Goal: Task Accomplishment & Management: Complete application form

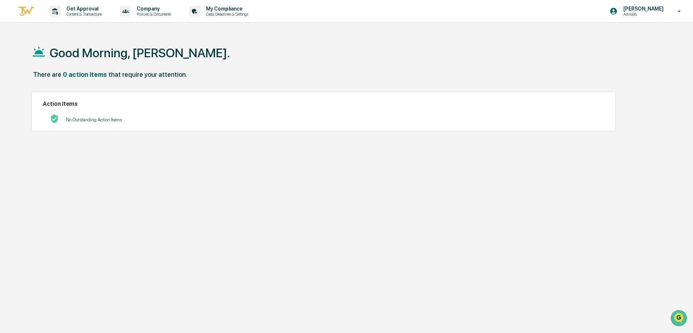
click at [67, 13] on p "Content & Transactions" at bounding box center [83, 14] width 45 height 5
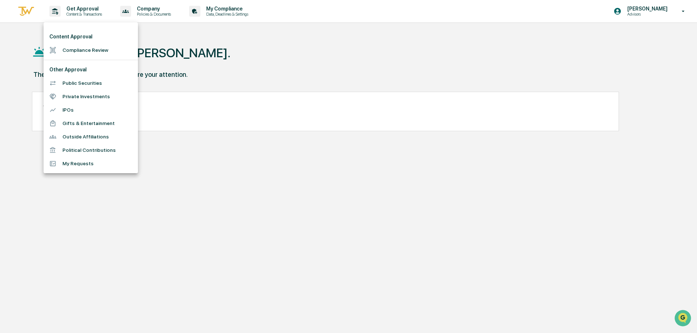
click at [74, 49] on li "Compliance Review" at bounding box center [91, 50] width 94 height 13
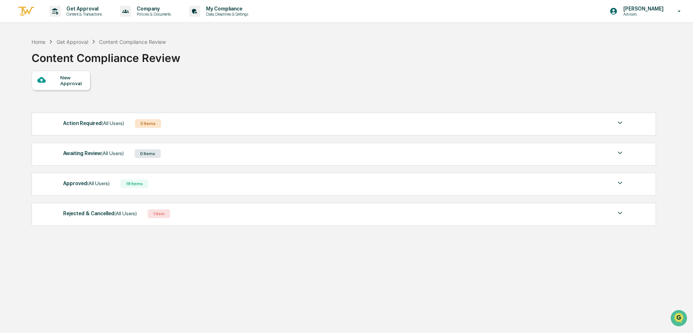
click at [63, 81] on div "New Approval" at bounding box center [72, 81] width 24 height 12
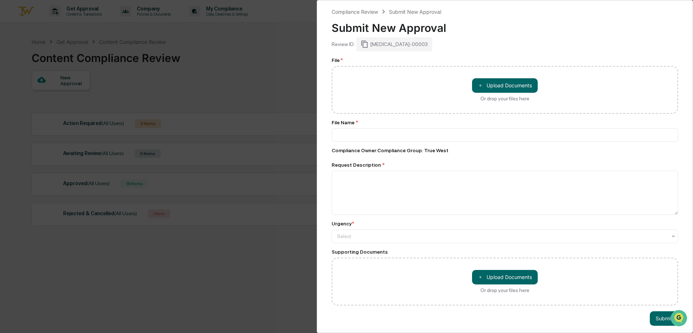
click at [494, 84] on button "＋ Upload Documents" at bounding box center [505, 85] width 66 height 15
type input "**********"
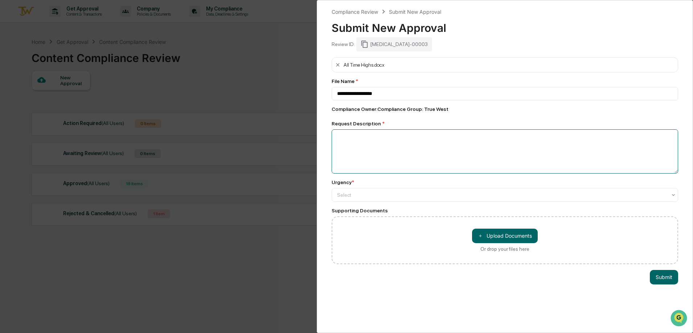
click at [352, 141] on textarea at bounding box center [505, 152] width 347 height 44
type textarea "**********"
click at [340, 195] on div at bounding box center [502, 195] width 330 height 7
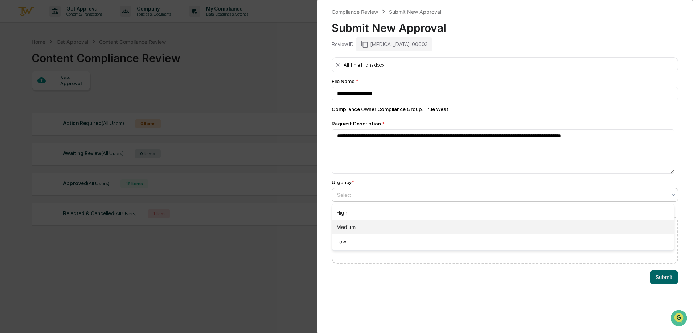
click at [349, 224] on div "Medium" at bounding box center [503, 227] width 342 height 15
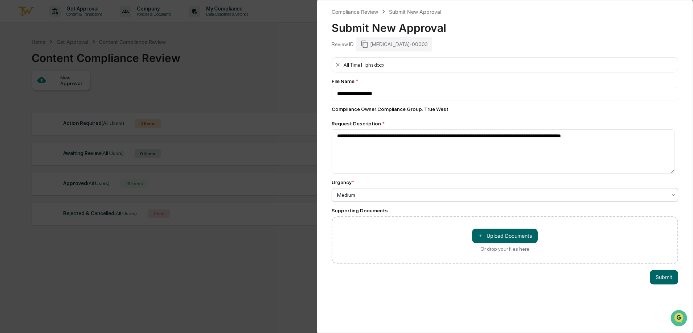
click at [655, 277] on button "Submit" at bounding box center [664, 277] width 28 height 15
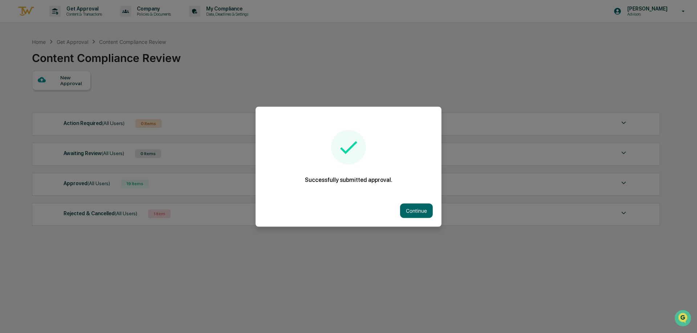
click at [417, 210] on button "Continue" at bounding box center [416, 211] width 33 height 15
